Goal: Browse casually

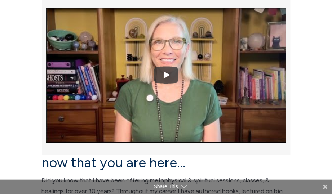
scroll to position [360, 0]
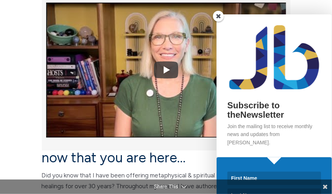
click at [216, 17] on span at bounding box center [218, 16] width 11 height 11
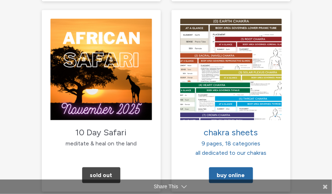
scroll to position [1297, 0]
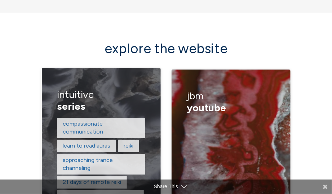
scroll to position [1441, 0]
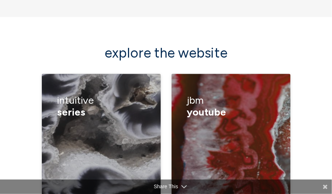
scroll to position [1405, 0]
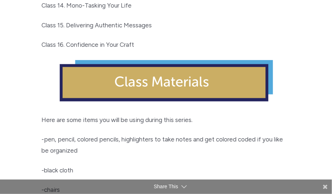
scroll to position [1585, 0]
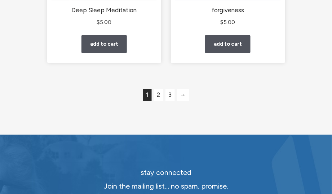
scroll to position [1620, 0]
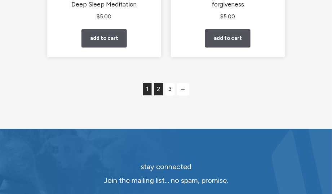
click at [158, 95] on link "2" at bounding box center [158, 89] width 9 height 12
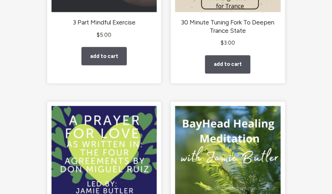
scroll to position [0, 0]
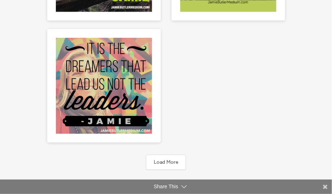
scroll to position [612, 0]
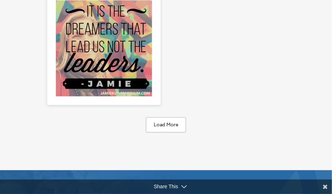
click at [175, 122] on button "Load More" at bounding box center [166, 124] width 40 height 15
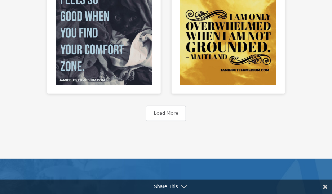
scroll to position [1117, 0]
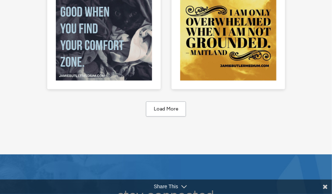
click at [168, 106] on button "Load More" at bounding box center [166, 109] width 40 height 15
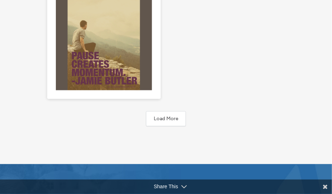
scroll to position [1729, 0]
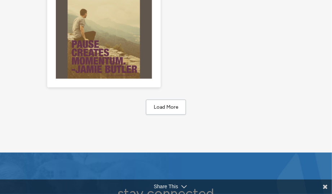
click at [160, 105] on button "Load More" at bounding box center [166, 107] width 40 height 15
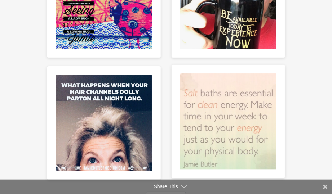
scroll to position [2197, 0]
